Goal: Information Seeking & Learning: Learn about a topic

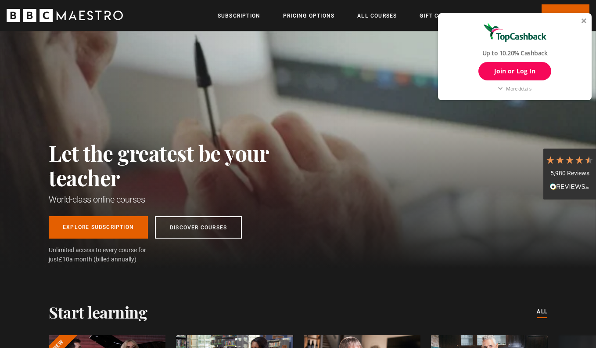
click at [584, 20] on div at bounding box center [584, 20] width 5 height 5
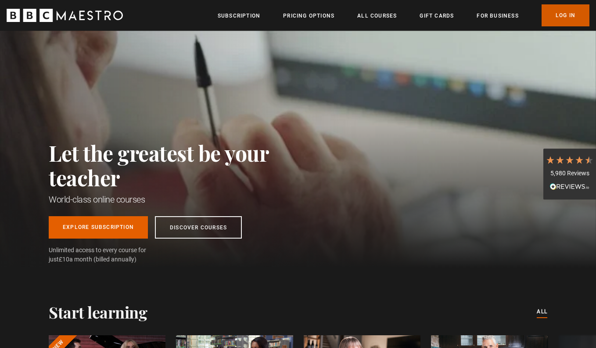
click at [559, 18] on link "Log In" at bounding box center [566, 15] width 48 height 22
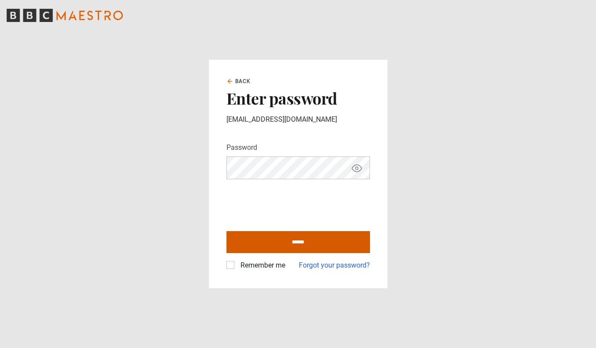
click at [259, 239] on input "******" at bounding box center [298, 242] width 144 height 22
type input "**********"
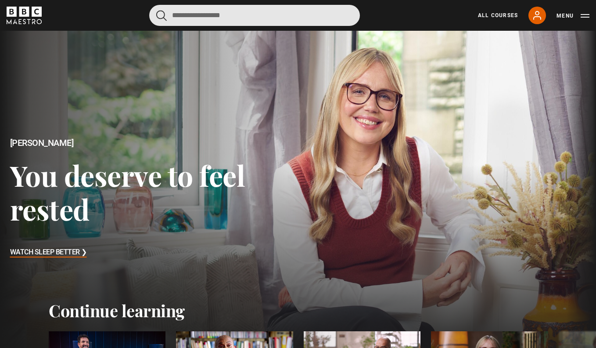
click at [295, 20] on input "Search" at bounding box center [254, 15] width 211 height 21
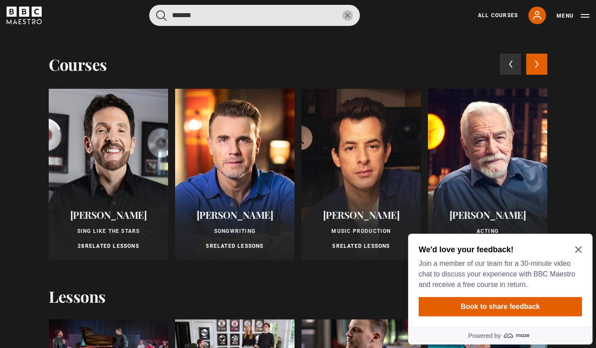
type input "*******"
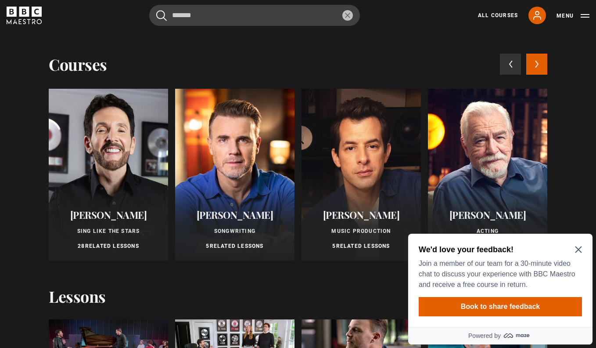
click at [133, 158] on div at bounding box center [108, 175] width 119 height 172
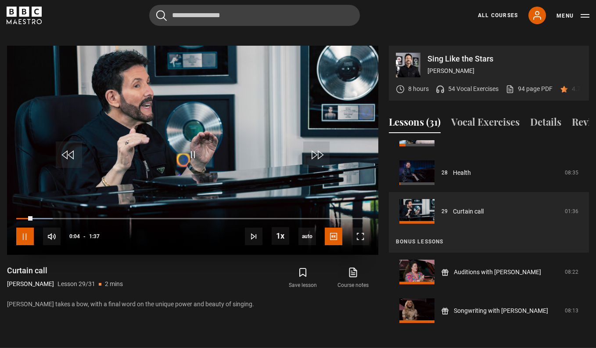
click at [29, 227] on span "Video Player" at bounding box center [25, 236] width 18 height 18
click at [471, 115] on button "Vocal Exercises" at bounding box center [485, 124] width 68 height 18
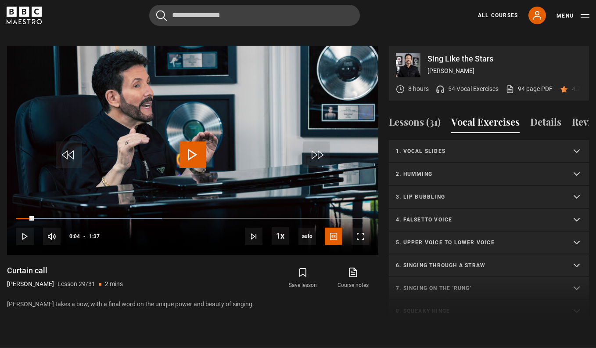
click at [447, 193] on p "3. Lip bubbling" at bounding box center [478, 197] width 165 height 8
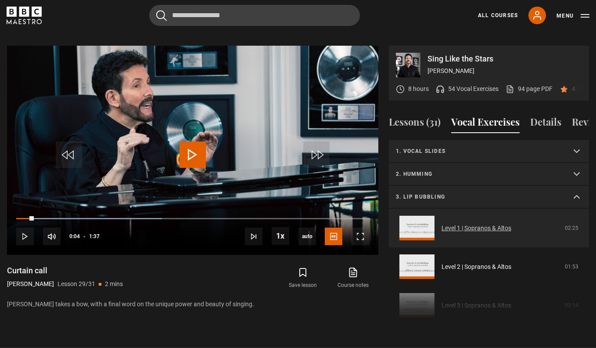
click at [454, 223] on link "Level 1 | Sopranos & Altos" at bounding box center [477, 227] width 70 height 9
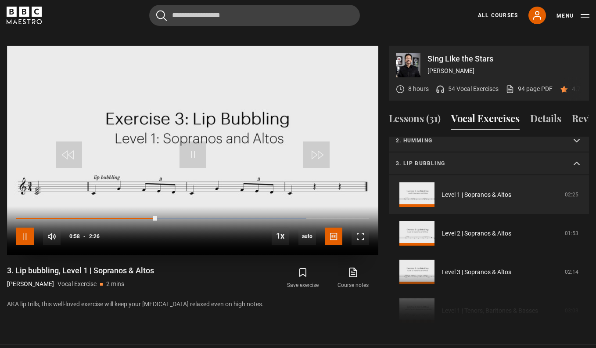
click at [29, 227] on span "Video Player" at bounding box center [25, 236] width 18 height 18
click at [193, 141] on span "Video Player" at bounding box center [193, 154] width 26 height 26
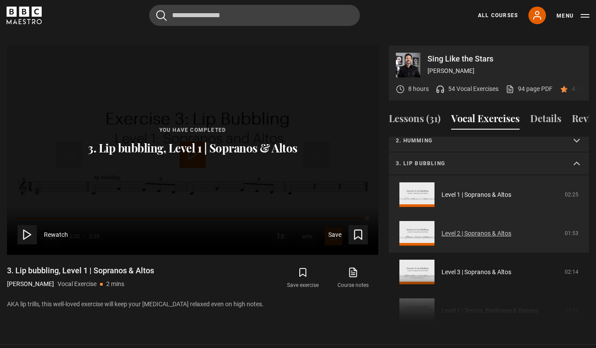
click at [496, 229] on link "Level 2 | Sopranos & Altos" at bounding box center [477, 233] width 70 height 9
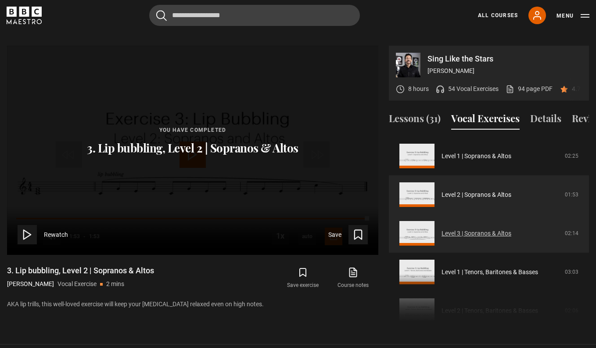
click at [453, 229] on link "Level 3 | Sopranos & Altos" at bounding box center [477, 233] width 70 height 9
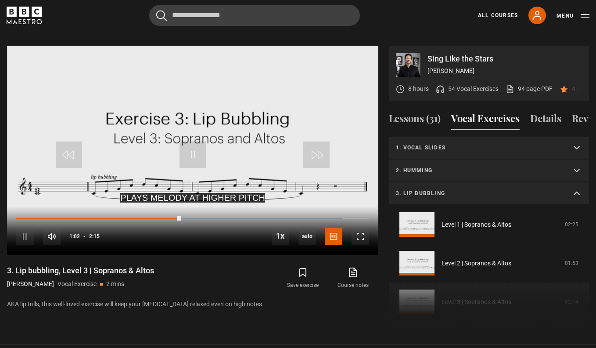
click at [506, 187] on summary "3. Lip bubbling" at bounding box center [489, 193] width 200 height 23
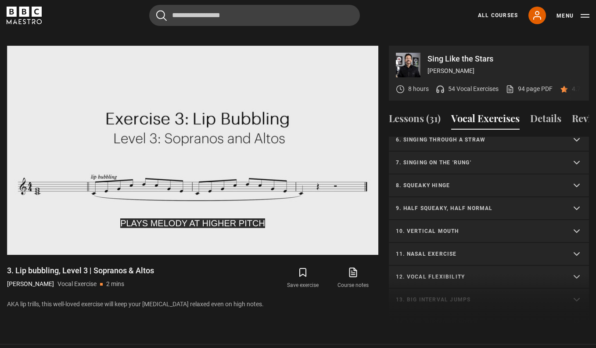
scroll to position [124, 0]
